Goal: Task Accomplishment & Management: Complete application form

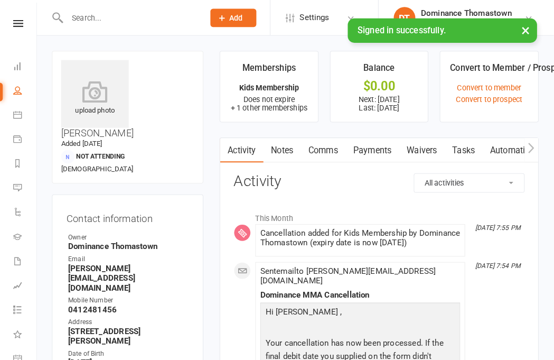
scroll to position [1, 0]
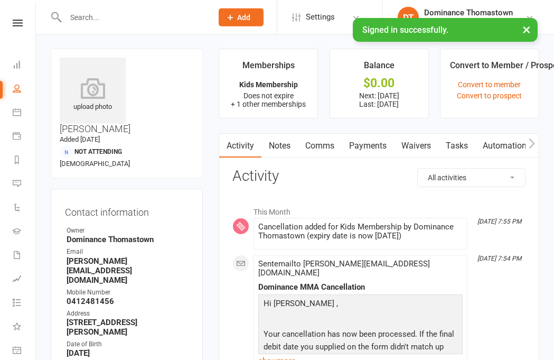
click at [127, 12] on input "text" at bounding box center [133, 17] width 143 height 15
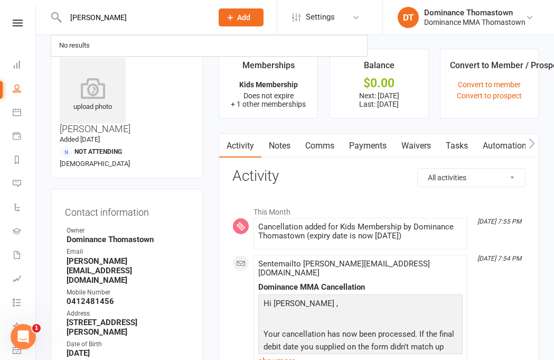
scroll to position [0, 0]
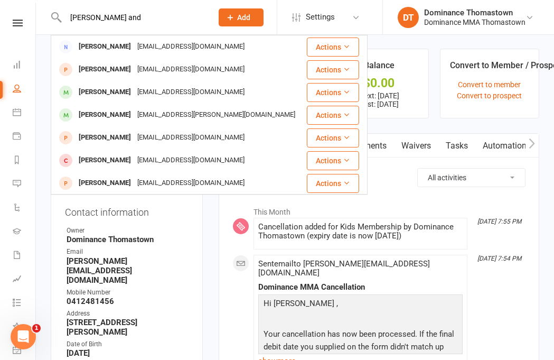
type input "[PERSON_NAME] and"
click at [158, 46] on div "[EMAIL_ADDRESS][DOMAIN_NAME]" at bounding box center [191, 46] width 114 height 15
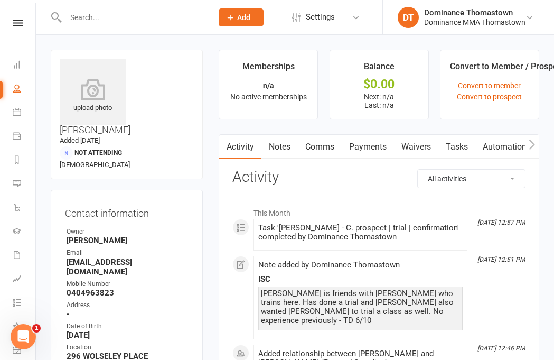
click at [419, 141] on link "Waivers" at bounding box center [416, 147] width 44 height 24
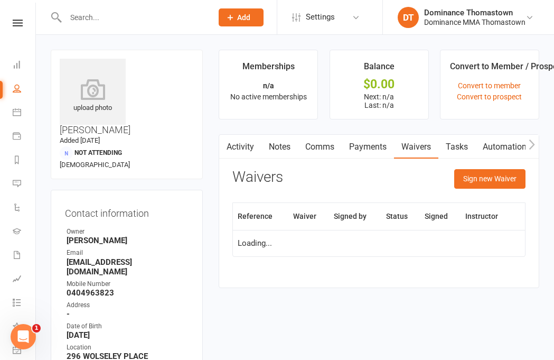
click at [493, 179] on button "Sign new Waiver" at bounding box center [490, 178] width 71 height 19
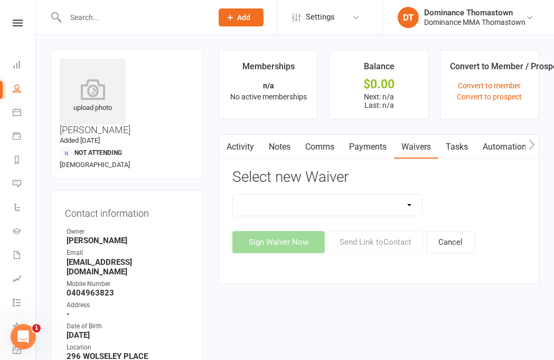
click at [365, 199] on select "Member | Cancellation | Adults Member | Cancellation | Kids/Teens Member | Inju…" at bounding box center [327, 205] width 189 height 21
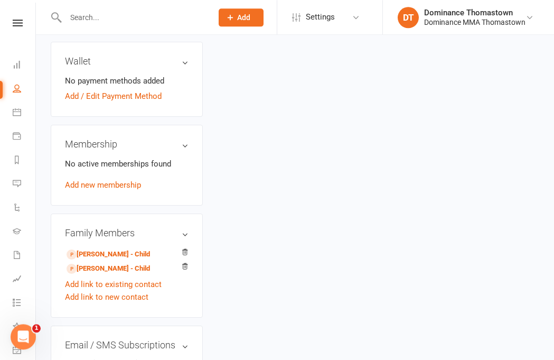
scroll to position [385, 0]
click at [110, 291] on link "Add link to new contact" at bounding box center [107, 297] width 84 height 13
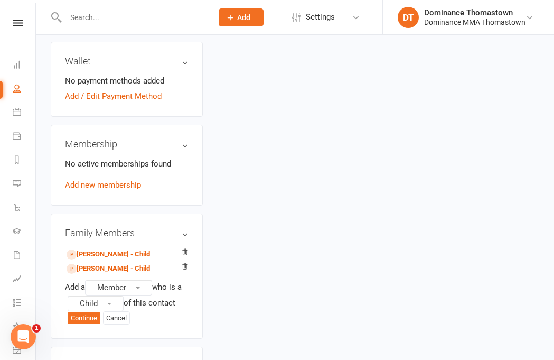
click at [133, 280] on button "Member" at bounding box center [118, 288] width 67 height 16
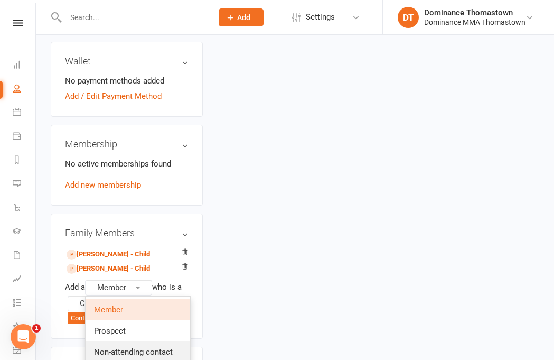
click at [168, 347] on span "Non-attending contact" at bounding box center [133, 352] width 79 height 10
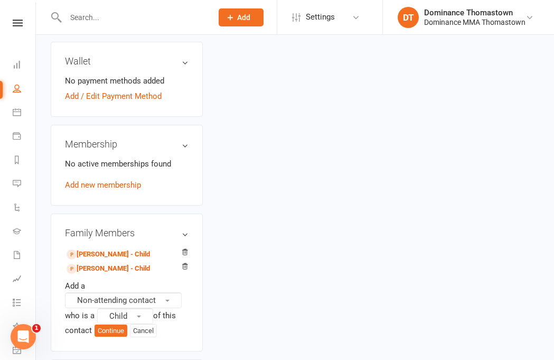
click at [143, 308] on button "Child" at bounding box center [125, 316] width 56 height 16
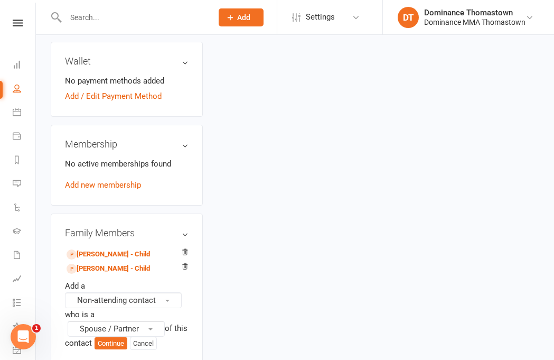
click at [127, 337] on button "Continue" at bounding box center [111, 343] width 33 height 13
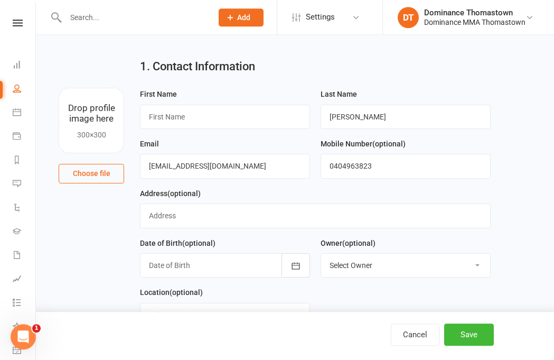
scroll to position [12, 0]
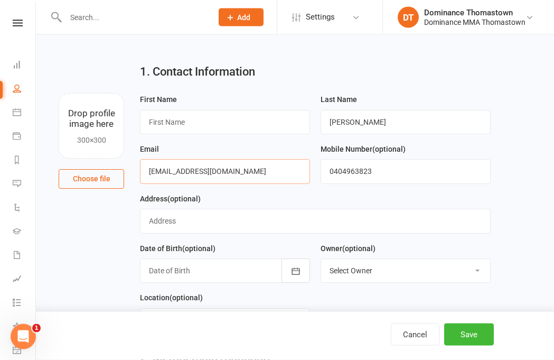
click at [262, 175] on input "[EMAIL_ADDRESS][DOMAIN_NAME]" at bounding box center [225, 171] width 170 height 24
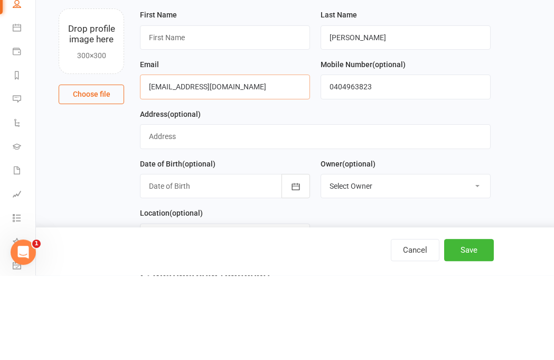
click at [253, 159] on input "[EMAIL_ADDRESS][DOMAIN_NAME]" at bounding box center [225, 171] width 170 height 24
click at [252, 159] on input "[EMAIL_ADDRESS][DOMAIN_NAME]" at bounding box center [225, 171] width 170 height 24
click at [249, 159] on input "[EMAIL_ADDRESS][DOMAIN_NAME]" at bounding box center [225, 171] width 170 height 24
click at [253, 159] on input "[EMAIL_ADDRESS][DOMAIN_NAME]" at bounding box center [225, 171] width 170 height 24
click at [199, 110] on input "text" at bounding box center [225, 122] width 170 height 24
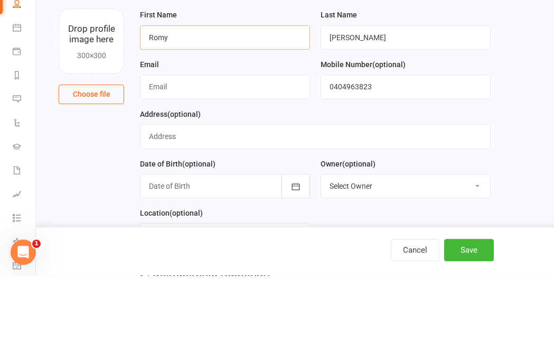
type input "Romy"
click at [404, 110] on input "[PERSON_NAME]" at bounding box center [406, 122] width 170 height 24
click at [393, 110] on input "[PERSON_NAME]" at bounding box center [406, 122] width 170 height 24
click at [406, 159] on input "0404963823" at bounding box center [406, 171] width 170 height 24
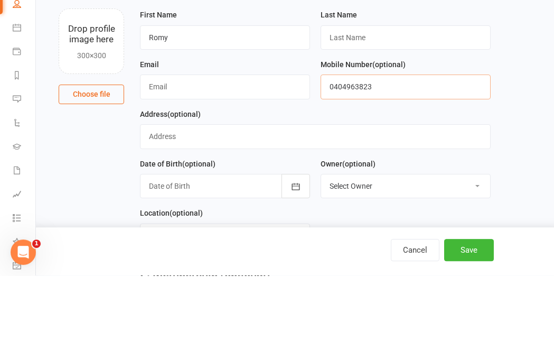
click at [403, 159] on input "0404963823" at bounding box center [406, 171] width 170 height 24
click at [404, 159] on input "0404963823" at bounding box center [406, 171] width 170 height 24
click at [401, 159] on input "0404963823" at bounding box center [406, 171] width 170 height 24
click at [398, 159] on input "0404963823" at bounding box center [406, 171] width 170 height 24
click at [374, 110] on input "text" at bounding box center [406, 122] width 170 height 24
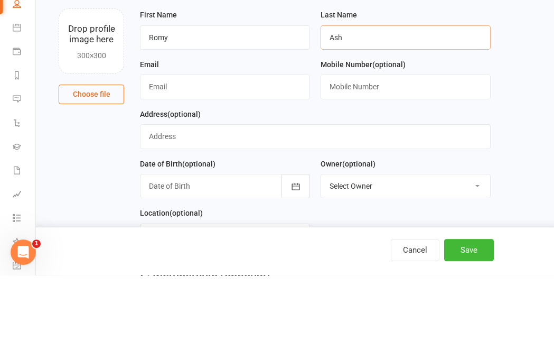
type input "Ash"
click at [396, 159] on input "text" at bounding box center [406, 171] width 170 height 24
type input "O"
type input "0411321077"
click at [229, 159] on input "text" at bounding box center [225, 171] width 170 height 24
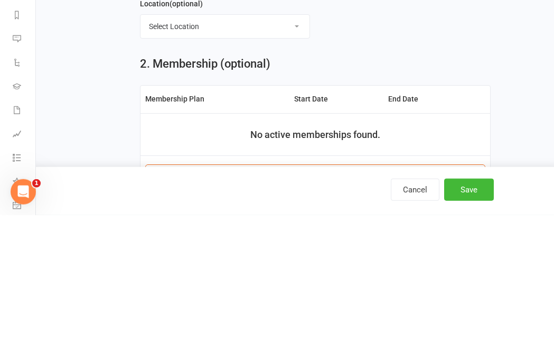
scroll to position [173, 0]
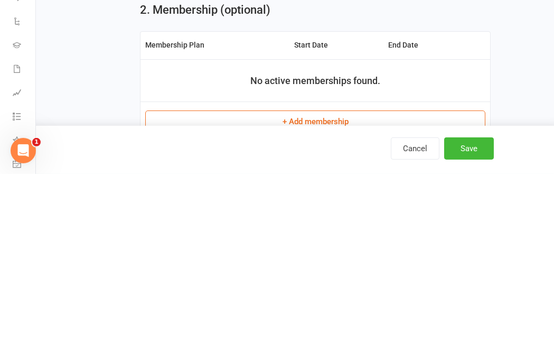
type input "[EMAIL_ADDRESS][DOMAIN_NAME]"
click at [491, 323] on button "Save" at bounding box center [470, 334] width 50 height 22
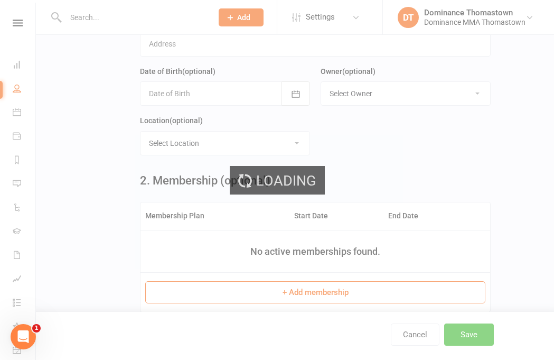
scroll to position [0, 0]
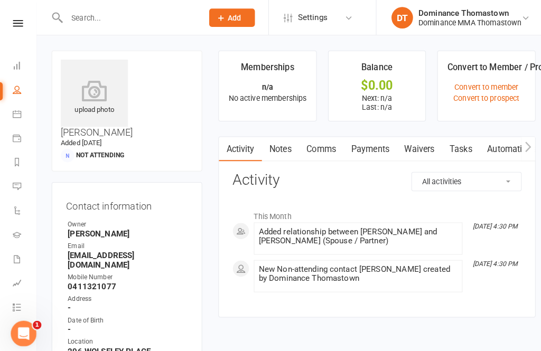
click at [422, 141] on link "Waivers" at bounding box center [412, 147] width 44 height 24
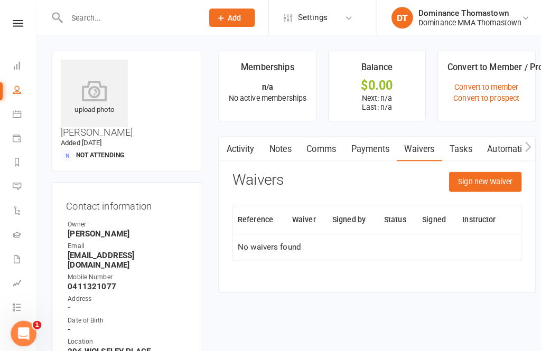
click at [488, 182] on button "Sign new Waiver" at bounding box center [476, 178] width 71 height 19
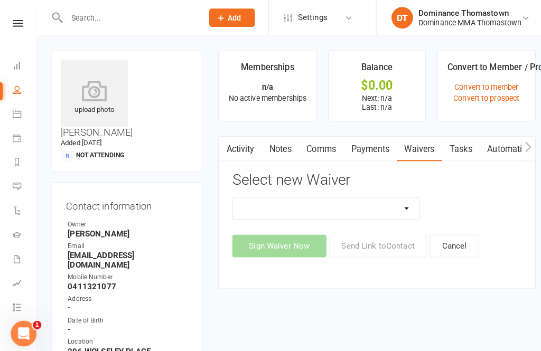
click at [402, 205] on select "Member | Cancellation | Adults Member | Cancellation | Kids/Teens Member | Inju…" at bounding box center [320, 205] width 183 height 21
select select "14400"
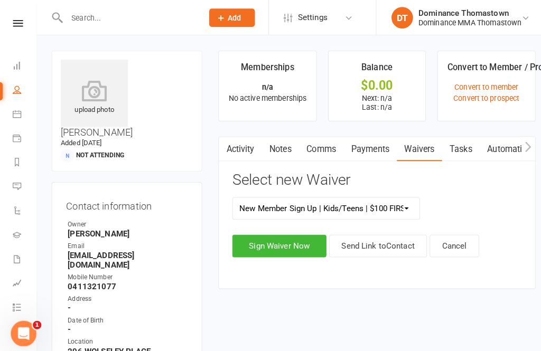
click at [300, 248] on button "Sign Waiver Now" at bounding box center [274, 242] width 92 height 22
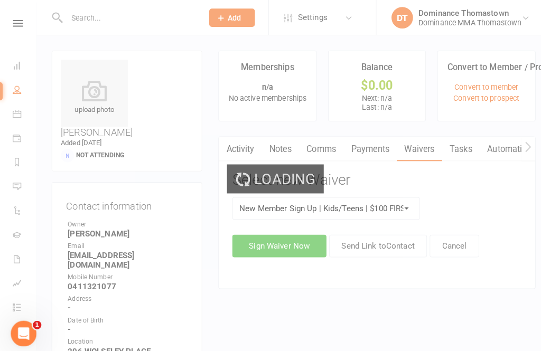
select select "bank_account"
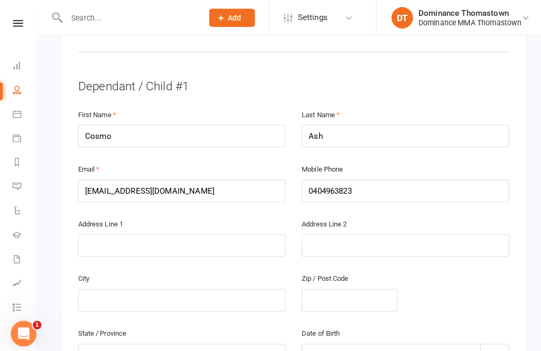
scroll to position [639, 0]
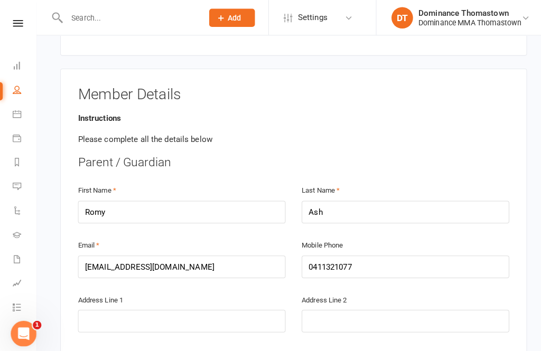
scroll to position [115, 0]
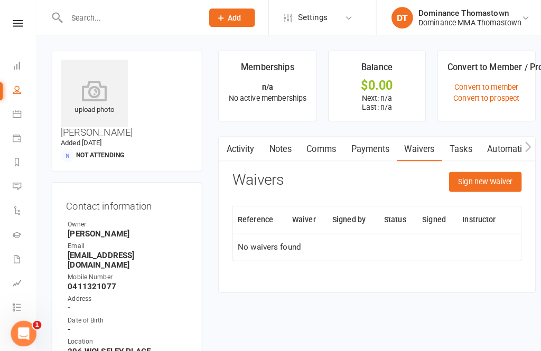
click at [474, 181] on button "Sign new Waiver" at bounding box center [476, 178] width 71 height 19
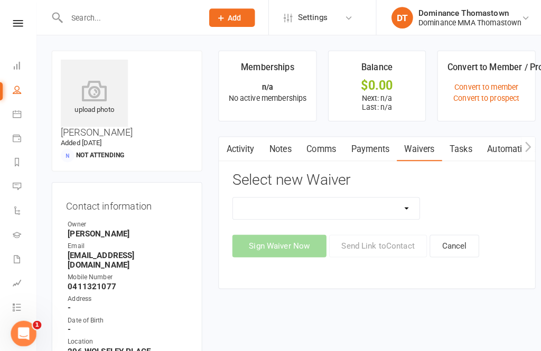
click at [382, 210] on select "Member | Cancellation | Adults Member | Cancellation | Kids/Teens Member | Inju…" at bounding box center [320, 205] width 183 height 21
select select "14400"
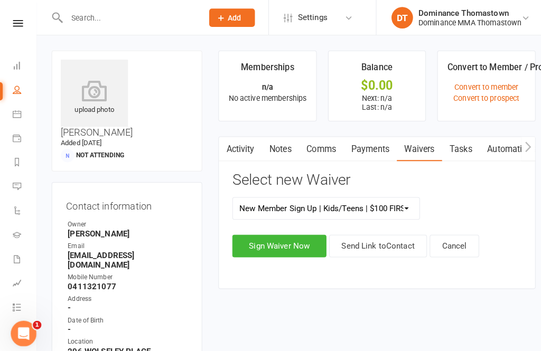
click at [291, 243] on button "Sign Waiver Now" at bounding box center [274, 242] width 92 height 22
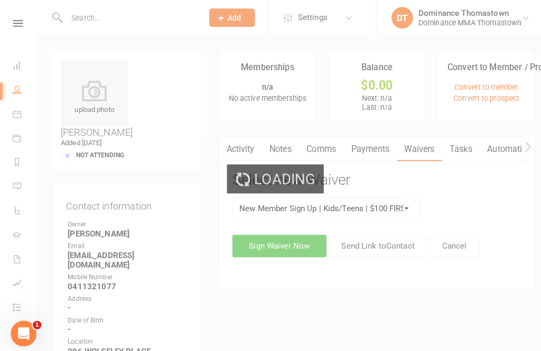
select select "bank_account"
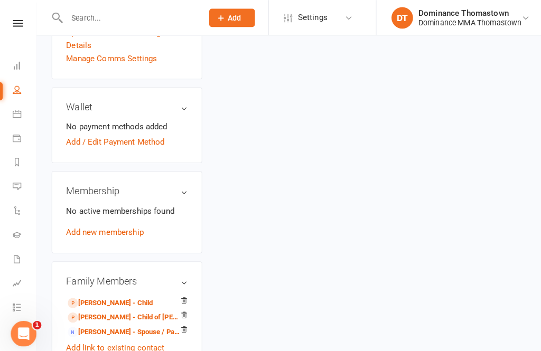
scroll to position [343, 0]
click at [141, 307] on link "[PERSON_NAME] - Child of [PERSON_NAME]" at bounding box center [123, 312] width 113 height 11
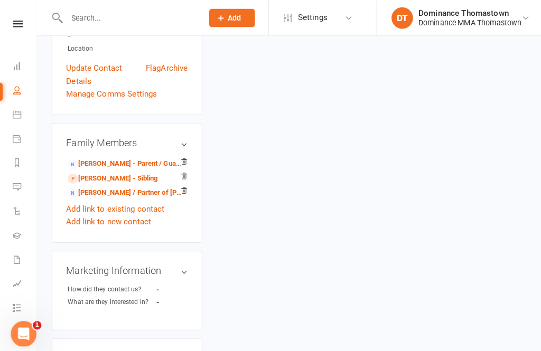
scroll to position [321, 0]
click at [155, 184] on link "Romy Ash - Spouse / Partner of Sean Anderson" at bounding box center [123, 189] width 113 height 11
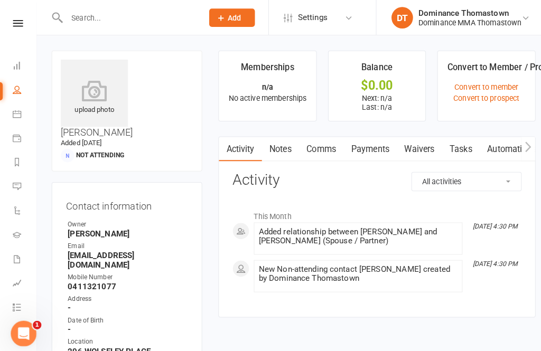
click at [420, 151] on link "Waivers" at bounding box center [412, 147] width 44 height 24
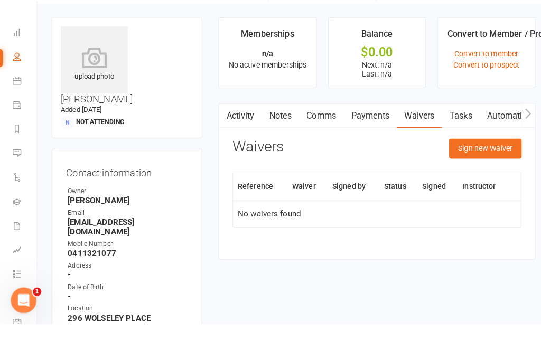
scroll to position [27, 0]
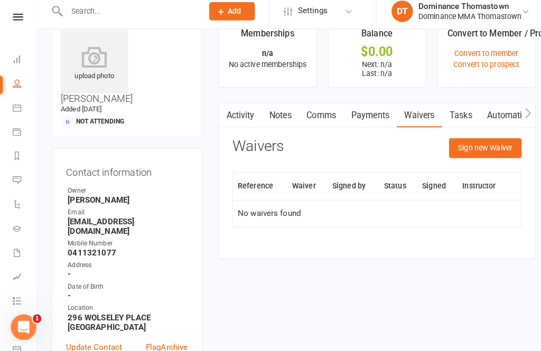
click at [476, 148] on button "Sign new Waiver" at bounding box center [476, 151] width 71 height 19
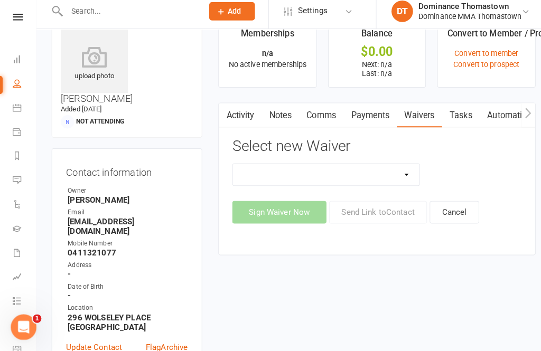
click at [389, 170] on select "Member | Cancellation | Adults Member | Cancellation | Kids/Teens Member | Inju…" at bounding box center [320, 178] width 183 height 21
select select "374"
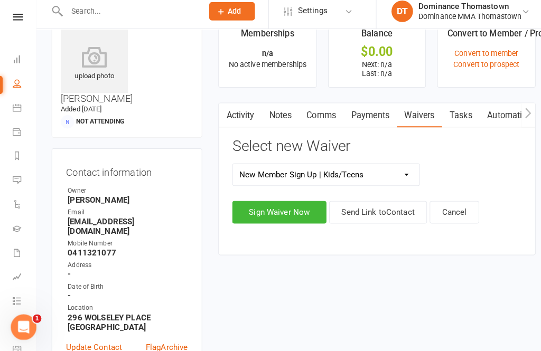
click at [360, 195] on div "Member | Cancellation | Adults Member | Cancellation | Kids/Teens Member | Inju…" at bounding box center [370, 196] width 284 height 59
click at [290, 207] on button "Sign Waiver Now" at bounding box center [274, 215] width 92 height 22
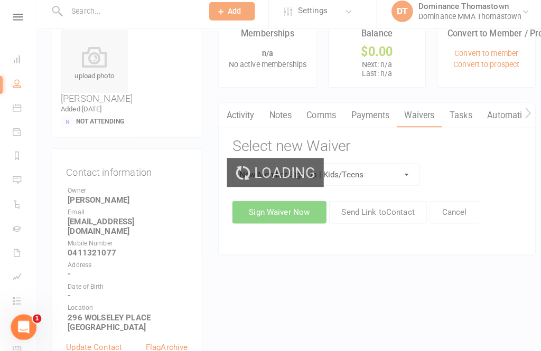
select select "bank_account"
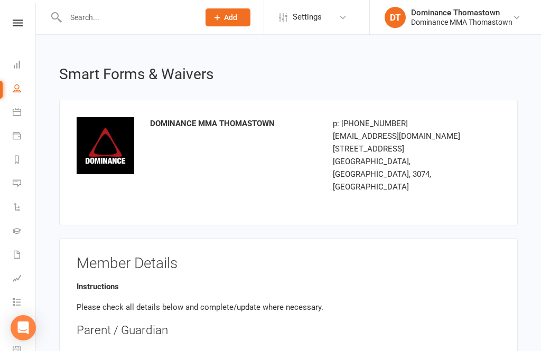
select select "bank_account"
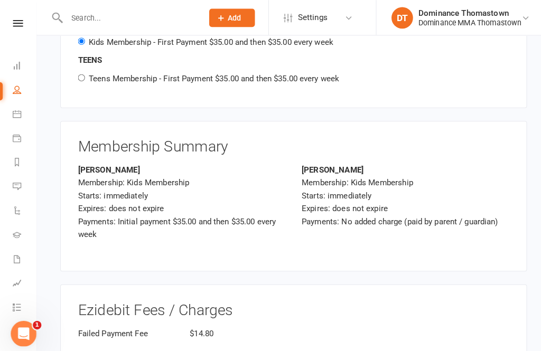
scroll to position [1259, 0]
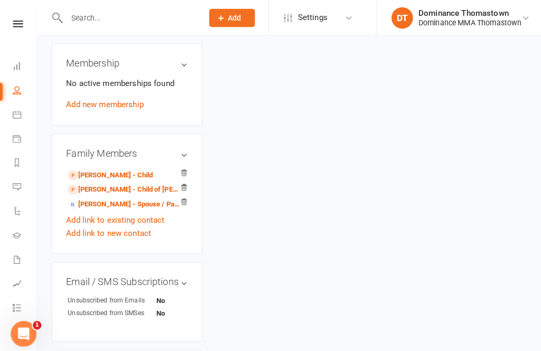
scroll to position [469, 0]
click at [146, 181] on link "[PERSON_NAME] - Child of [PERSON_NAME]" at bounding box center [123, 186] width 113 height 11
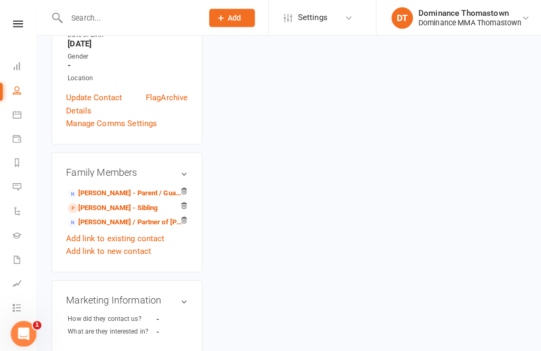
scroll to position [292, 0]
click at [179, 212] on icon at bounding box center [180, 215] width 7 height 7
click at [180, 212] on icon at bounding box center [180, 215] width 7 height 7
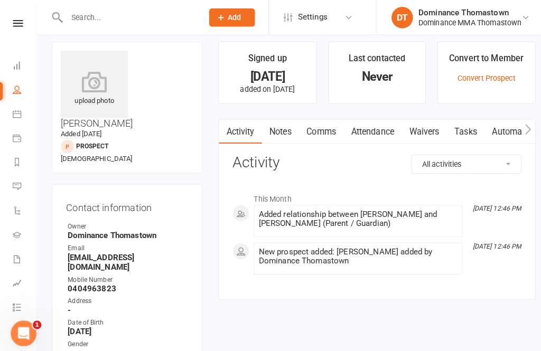
scroll to position [0, 0]
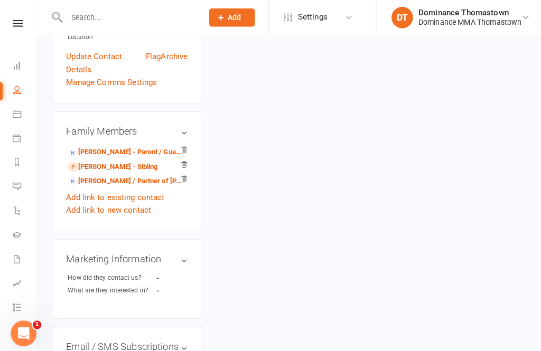
scroll to position [332, 0]
click at [147, 173] on link "Romy Ash - Spouse / Partner of Sean Anderson" at bounding box center [123, 178] width 113 height 11
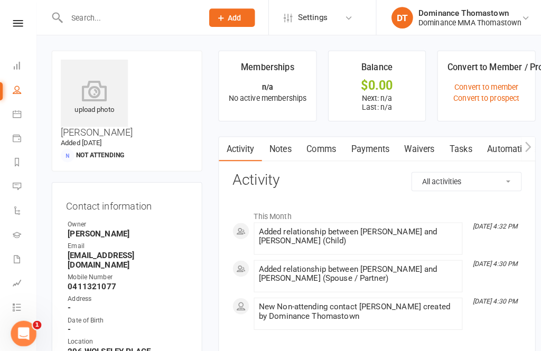
click at [421, 137] on link "Waivers" at bounding box center [412, 147] width 44 height 24
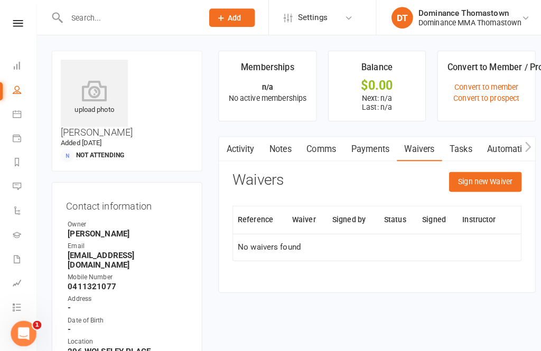
click at [490, 178] on button "Sign new Waiver" at bounding box center [476, 178] width 71 height 19
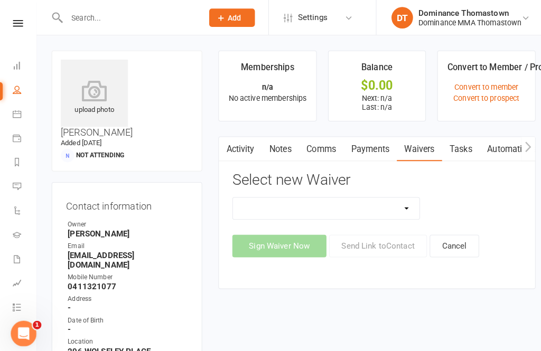
click at [385, 209] on select "Member | Cancellation | Adults Member | Cancellation | Kids/Teens Member | Inju…" at bounding box center [320, 205] width 183 height 21
select select "14400"
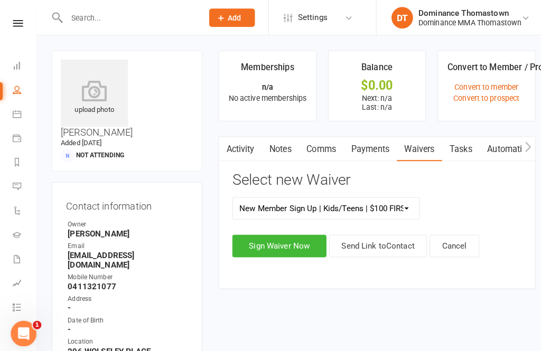
click at [301, 237] on button "Sign Waiver Now" at bounding box center [274, 242] width 92 height 22
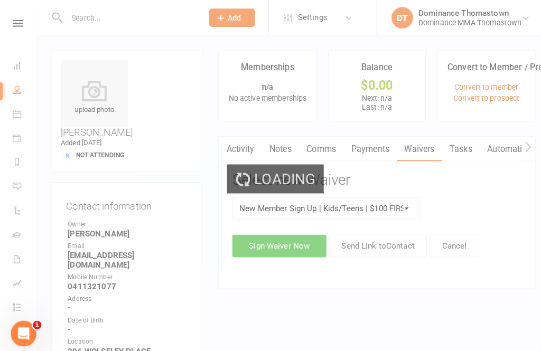
select select "bank_account"
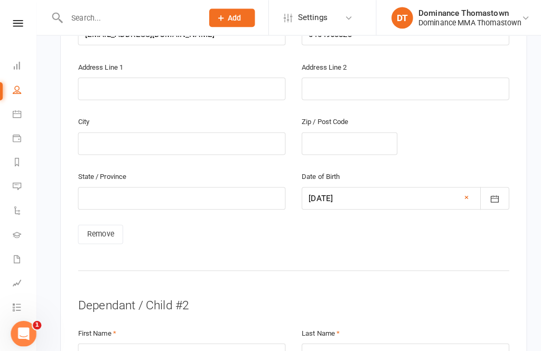
scroll to position [778, 0]
click at [116, 221] on link "Remove" at bounding box center [99, 230] width 44 height 19
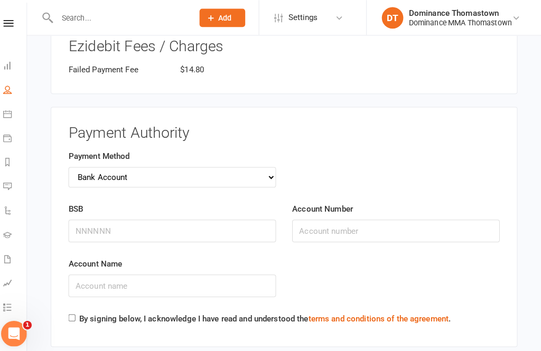
scroll to position [1713, 0]
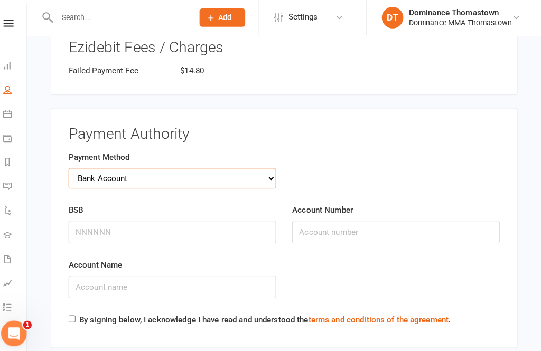
click at [265, 165] on select "Credit Card Bank Account" at bounding box center [179, 175] width 204 height 20
click at [201, 217] on input "BSB" at bounding box center [179, 228] width 204 height 22
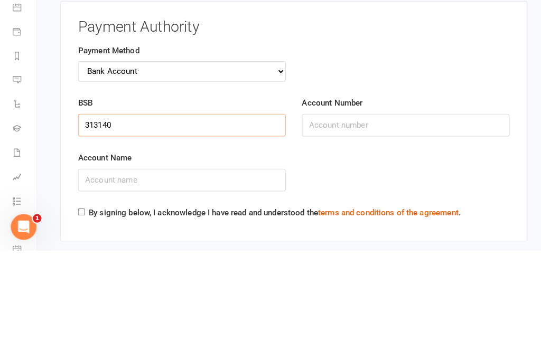
type input "313140"
click at [326, 217] on input "Account Number" at bounding box center [399, 228] width 204 height 22
type input "12236571"
click at [101, 271] on input "Account Name" at bounding box center [179, 282] width 204 height 22
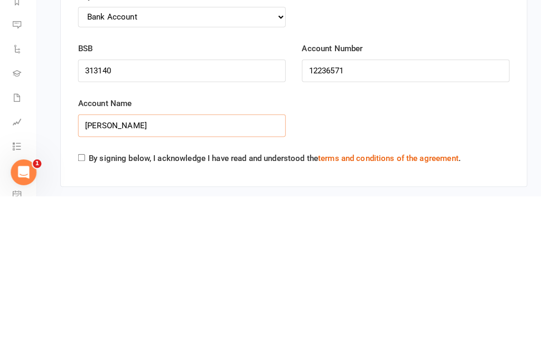
type input "Romy ash"
click at [80, 310] on input "By signing below, I acknowledge I have read and understood the terms and condit…" at bounding box center [80, 313] width 7 height 7
checkbox input "true"
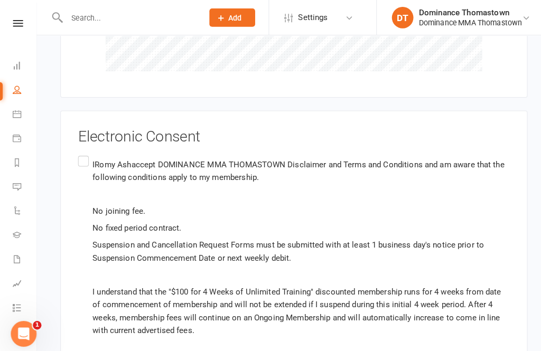
scroll to position [2199, 0]
click at [88, 151] on label "IRomy Ashaccept DOMINANCE MMA THOMASTOWN Disclaimer and Terms and Conditions an…" at bounding box center [289, 243] width 424 height 184
click at [84, 151] on input "IRomy Ashaccept DOMINANCE MMA THOMASTOWN Disclaimer and Terms and Conditions an…" at bounding box center [80, 151] width 7 height 0
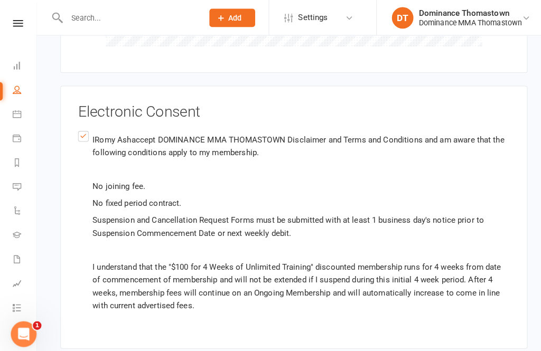
scroll to position [2223, 0]
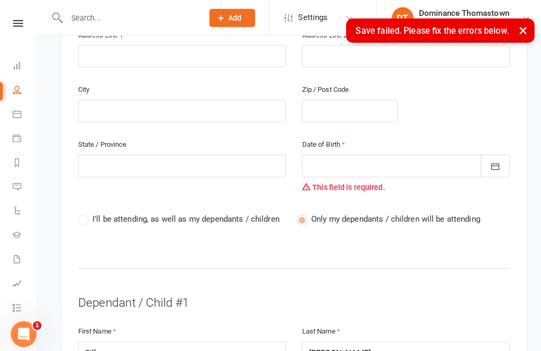
scroll to position [419, 0]
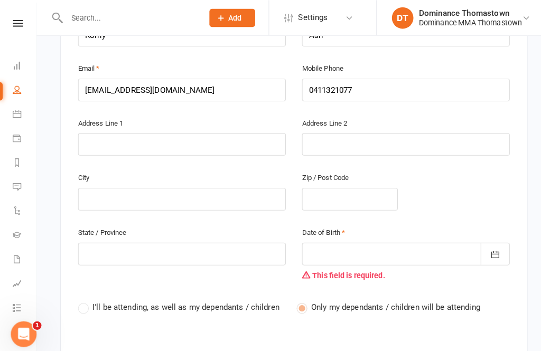
click at [331, 238] on div at bounding box center [399, 249] width 204 height 22
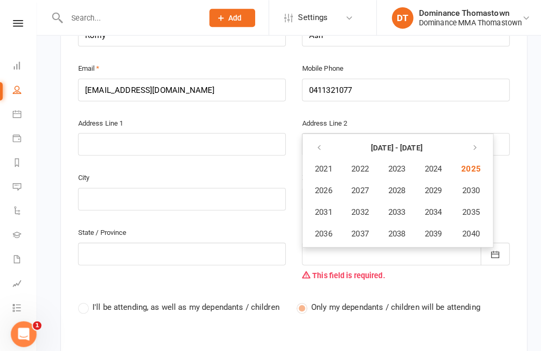
scroll to position [345, 0]
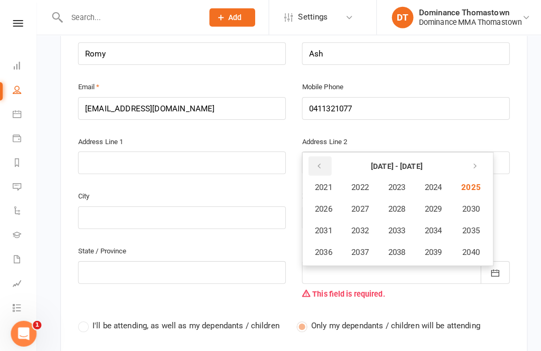
click at [316, 159] on icon "button" at bounding box center [313, 163] width 7 height 8
click at [308, 153] on button "button" at bounding box center [314, 162] width 23 height 19
click at [312, 153] on button "button" at bounding box center [314, 162] width 23 height 19
click at [465, 159] on icon "button" at bounding box center [463, 163] width 7 height 8
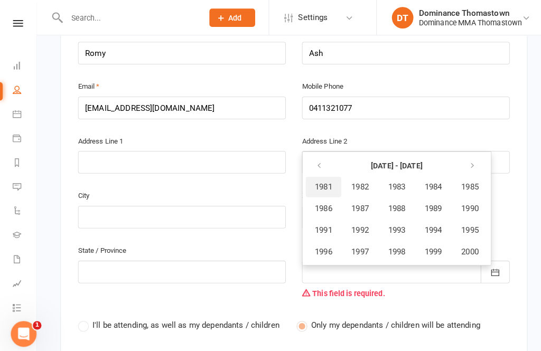
click at [311, 174] on button "1981" at bounding box center [317, 184] width 35 height 20
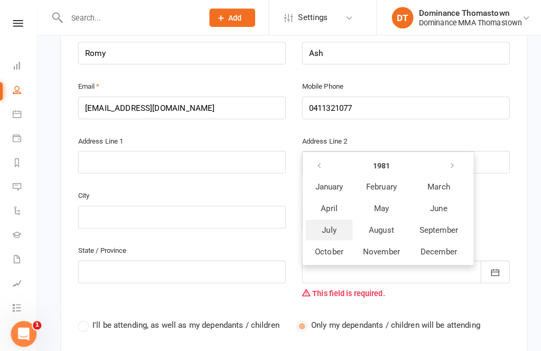
click at [317, 221] on span "July" at bounding box center [323, 226] width 14 height 10
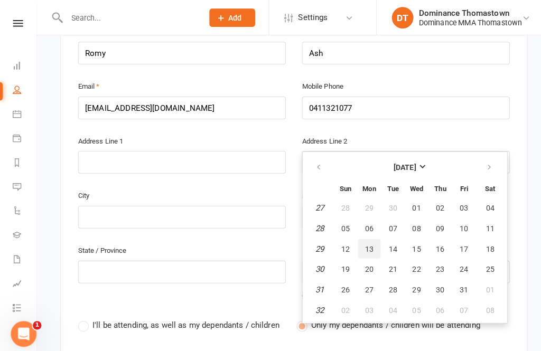
click at [358, 240] on span "13" at bounding box center [362, 244] width 8 height 8
type input "13 Jul 1981"
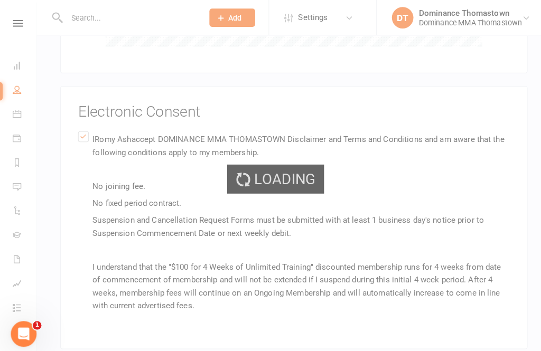
scroll to position [2223, 0]
